Goal: Transaction & Acquisition: Purchase product/service

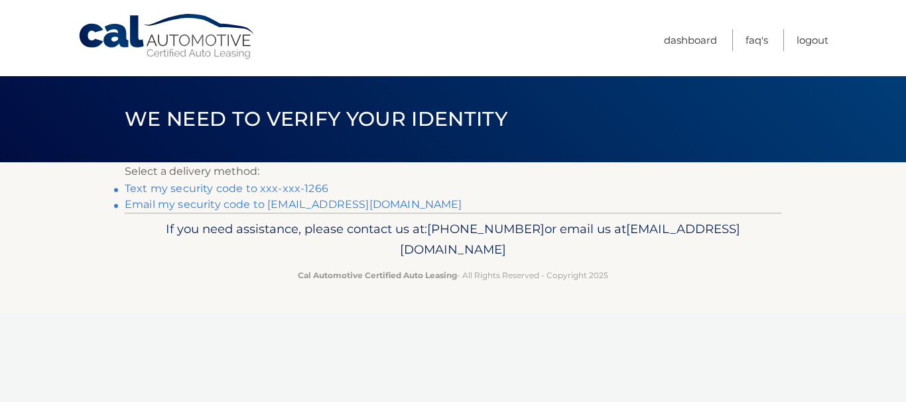
click at [198, 188] on link "Text my security code to xxx-xxx-1266" at bounding box center [227, 188] width 204 height 13
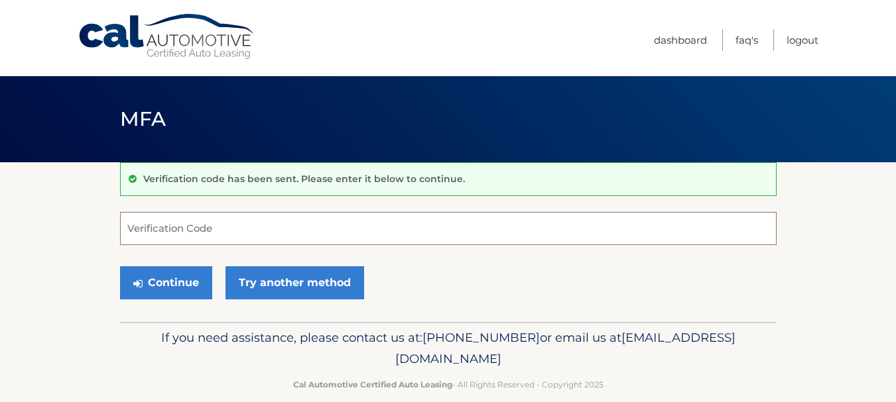
click at [135, 229] on input "Verification Code" at bounding box center [448, 228] width 656 height 33
type input "o"
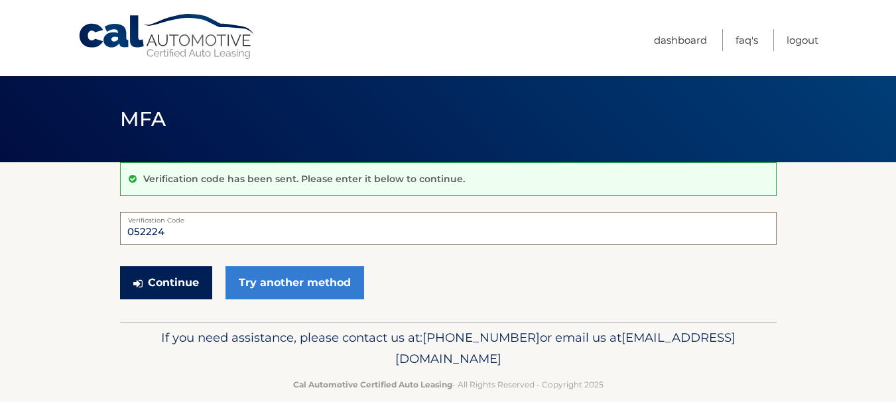
type input "052224"
click at [172, 284] on button "Continue" at bounding box center [166, 283] width 92 height 33
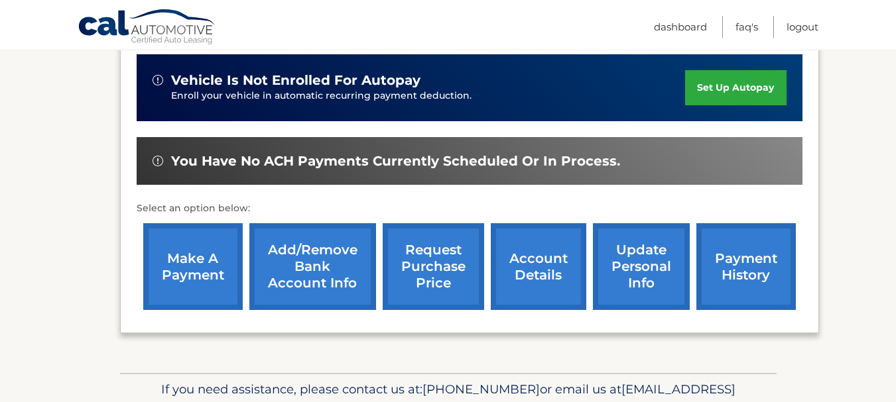
scroll to position [332, 0]
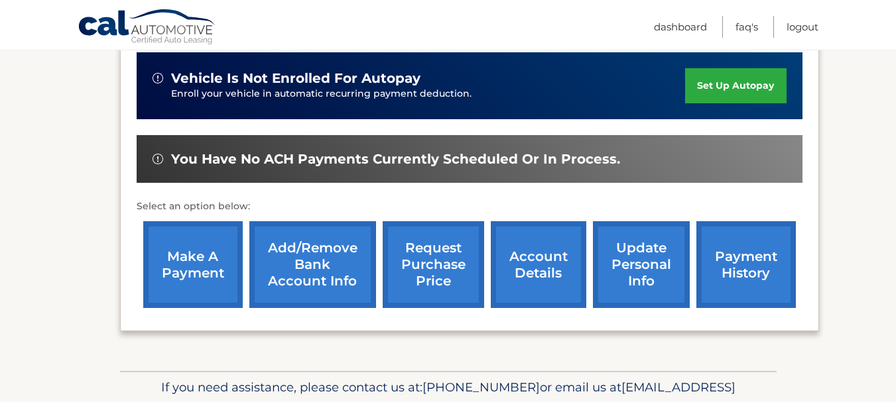
click at [185, 257] on link "make a payment" at bounding box center [192, 264] width 99 height 87
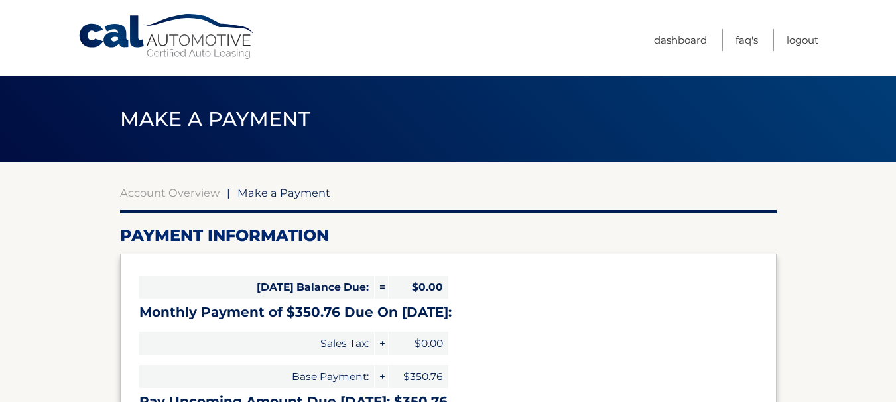
select select "MDg1YjI5OTktZGY2Ny00NGFmLWE3NmEtN2IwOWI2ZWZjMjc0"
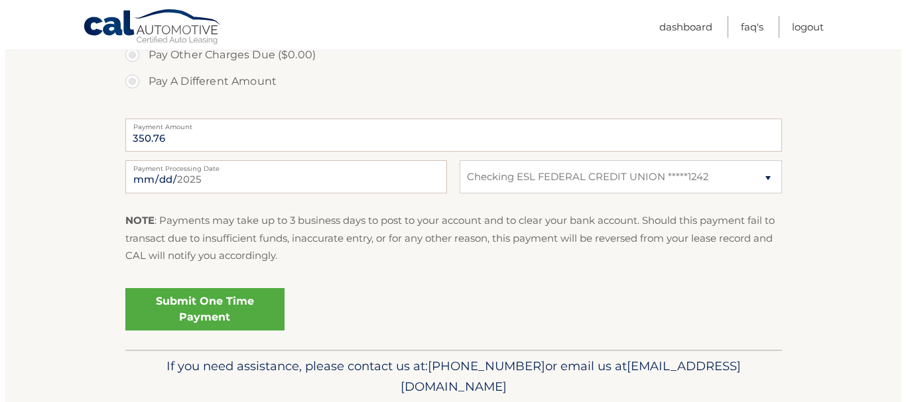
scroll to position [530, 0]
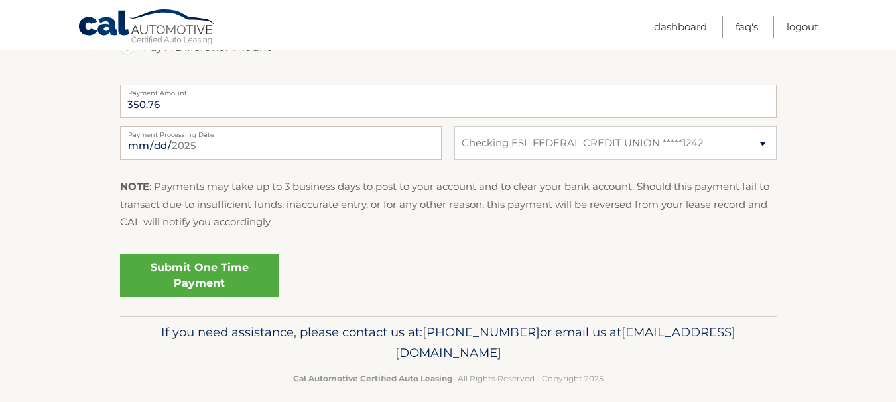
click at [213, 263] on link "Submit One Time Payment" at bounding box center [199, 276] width 159 height 42
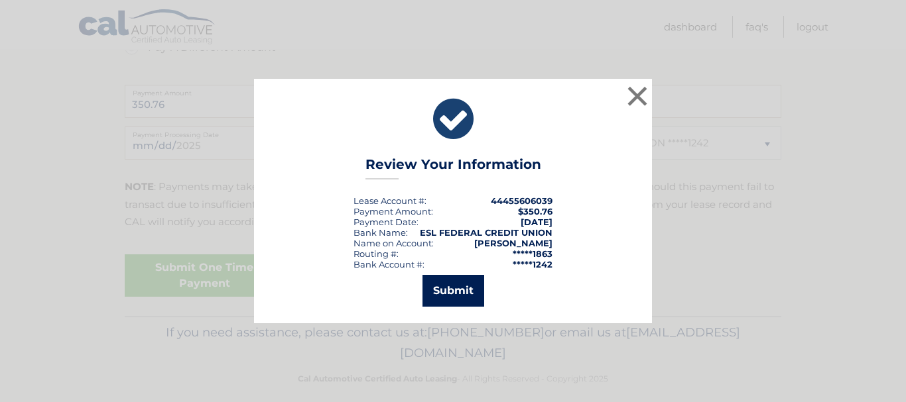
click at [458, 288] on button "Submit" at bounding box center [453, 291] width 62 height 32
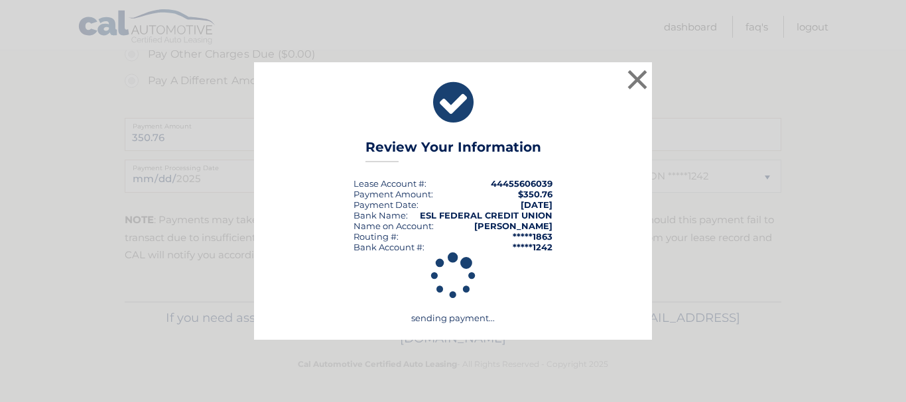
scroll to position [497, 0]
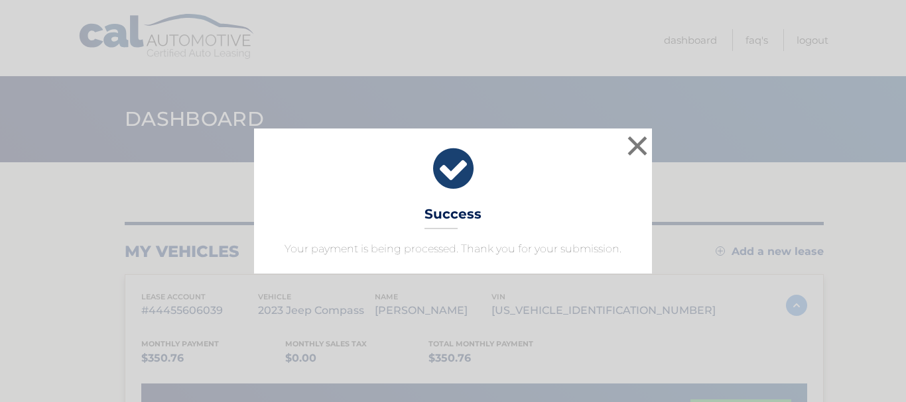
click at [0, 31] on div "× Success Your payment is being processed. Thank you for your submission. Loadi…" at bounding box center [453, 201] width 906 height 402
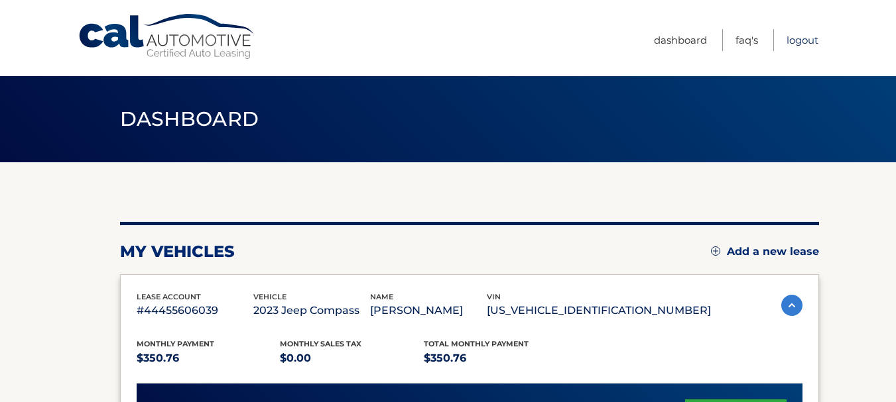
click at [809, 38] on link "Logout" at bounding box center [802, 40] width 32 height 22
